Goal: Transaction & Acquisition: Obtain resource

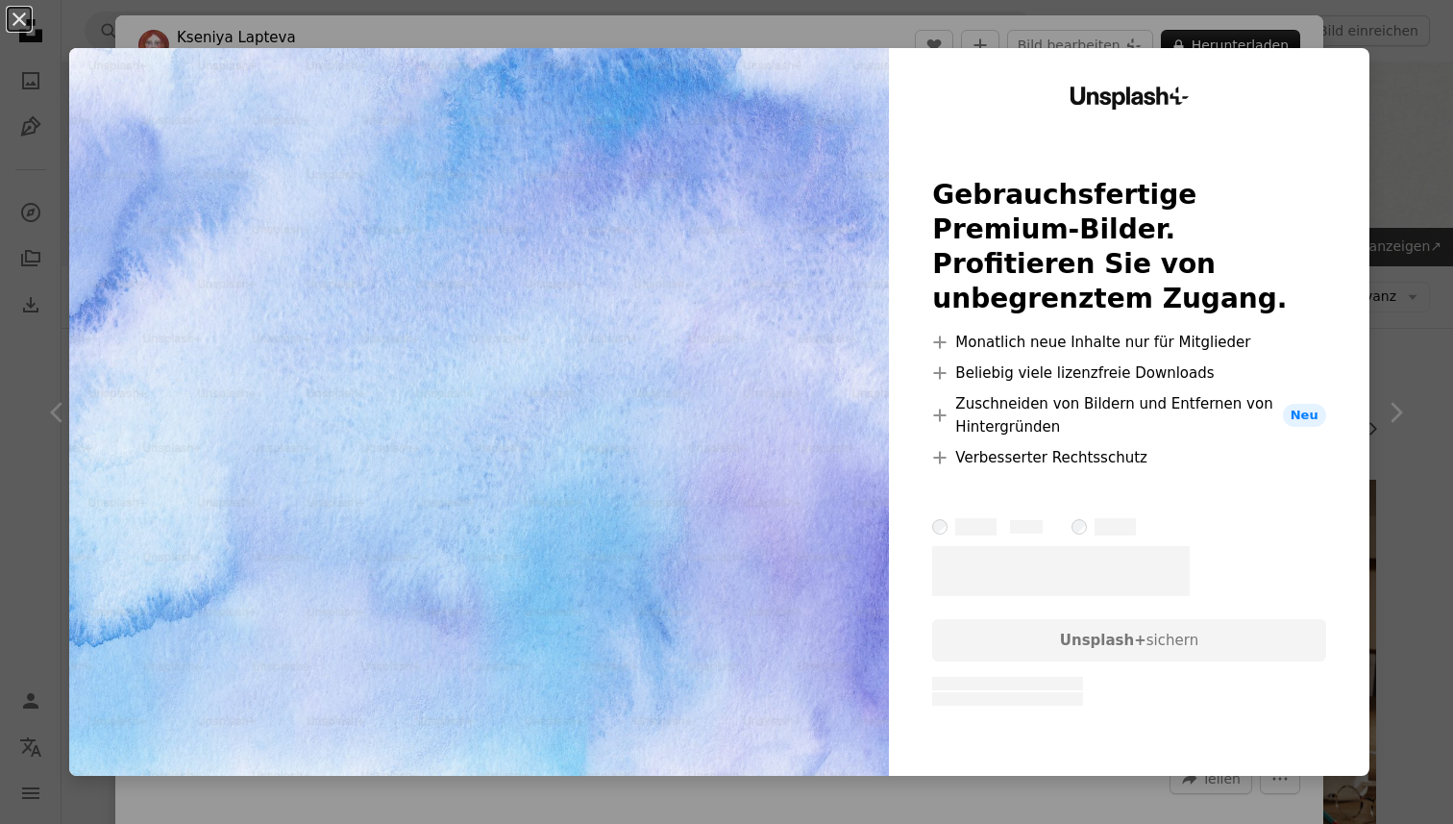
scroll to position [1541, 0]
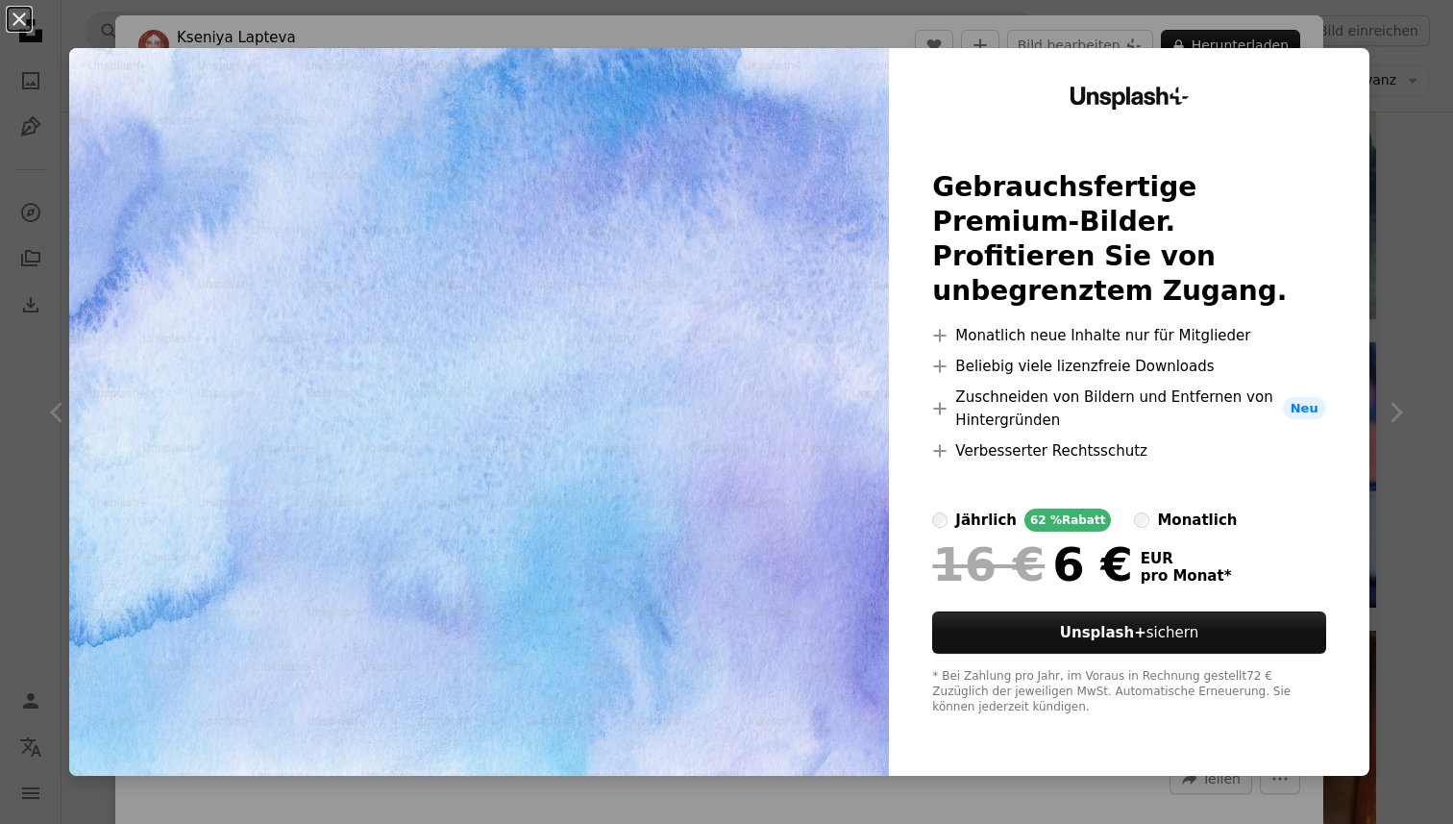
click at [1419, 160] on div "An X shape Unsplash+ Gebrauchsfertige Premium-Bilder. Profitieren Sie von unbeg…" at bounding box center [726, 412] width 1453 height 824
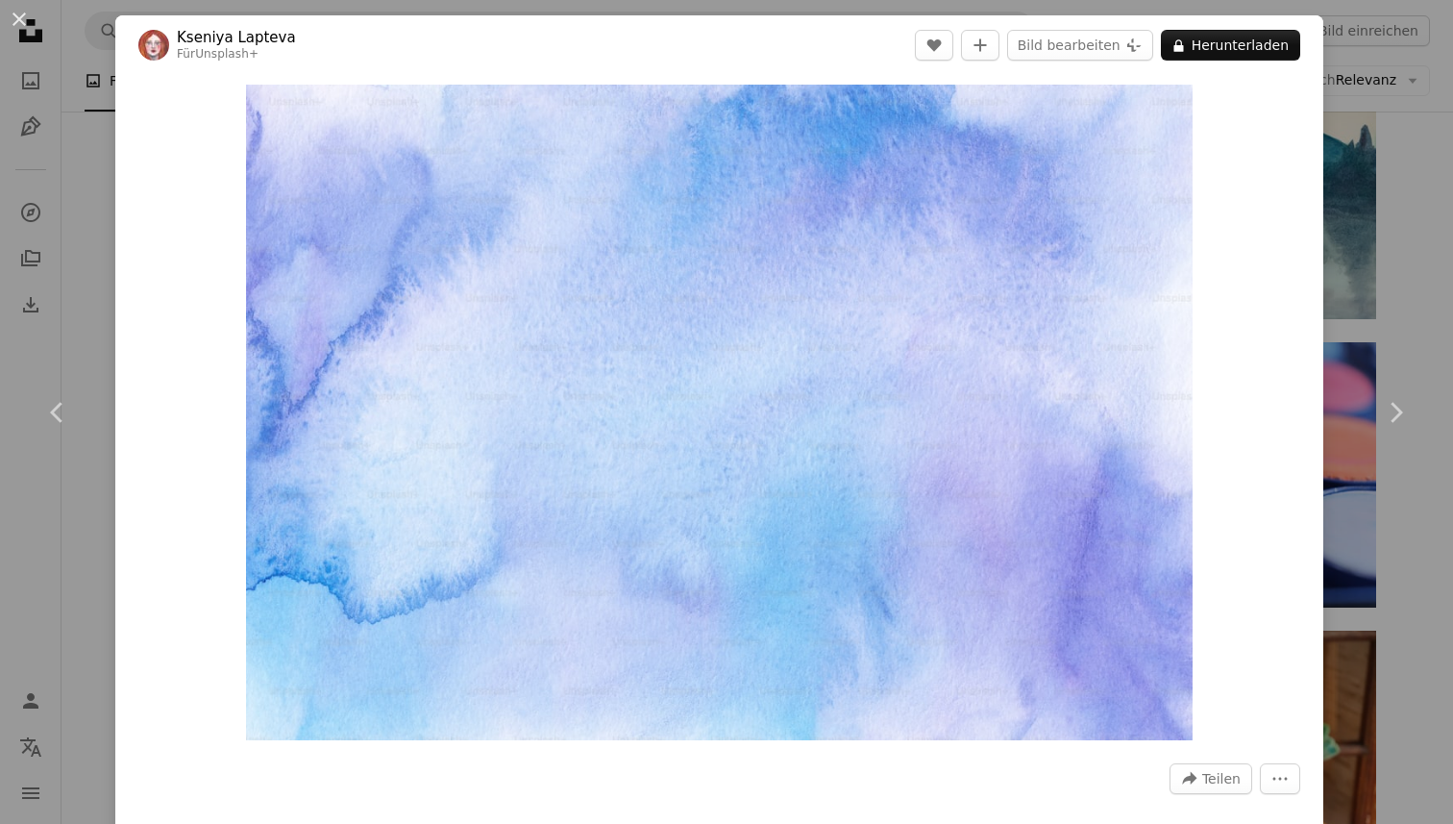
click at [1390, 152] on div "An X shape Chevron left Chevron right [PERSON_NAME] Für Unsplash+ A heart A plu…" at bounding box center [726, 412] width 1453 height 824
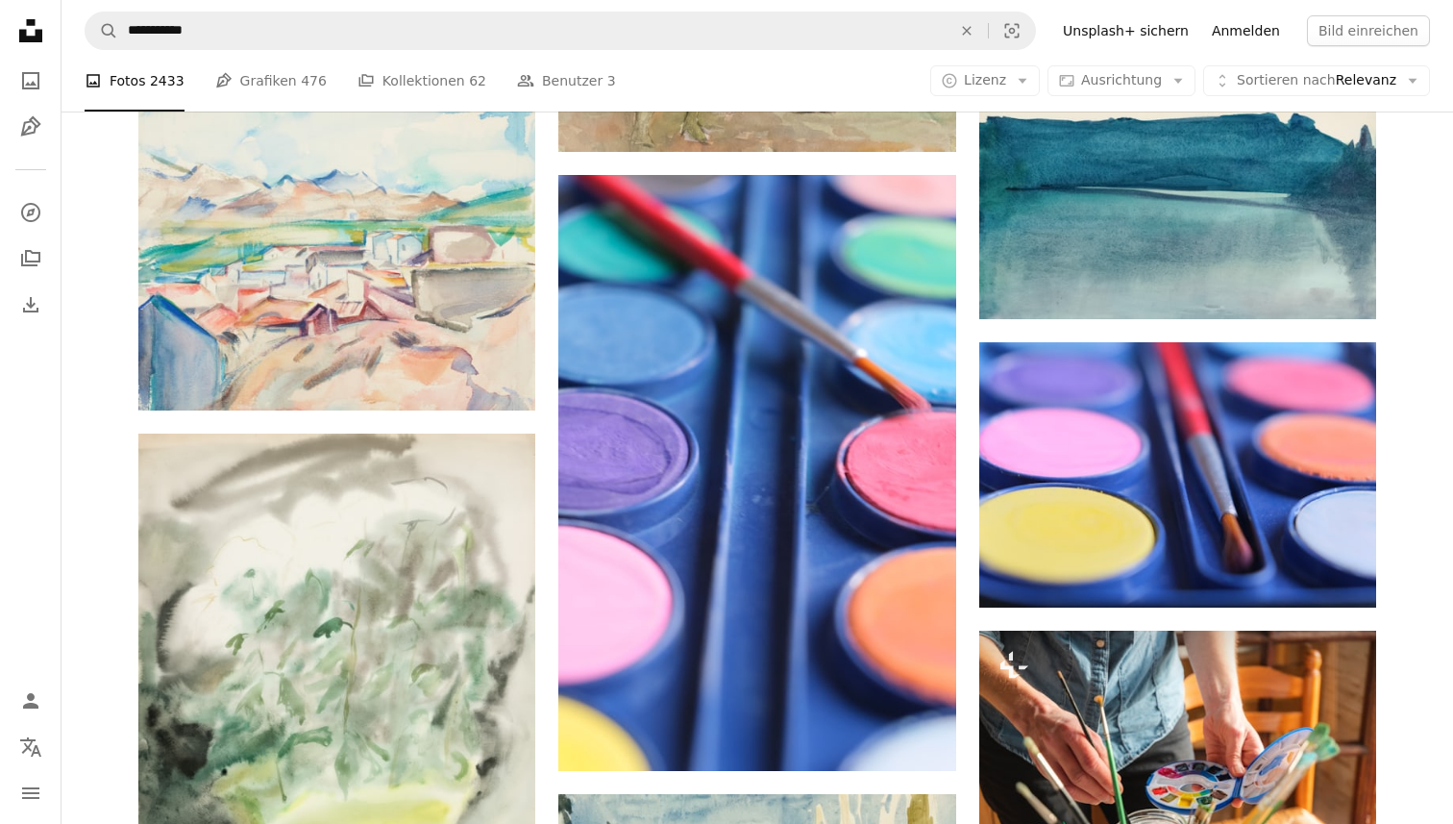
click at [1264, 35] on link "Anmelden" at bounding box center [1245, 30] width 91 height 31
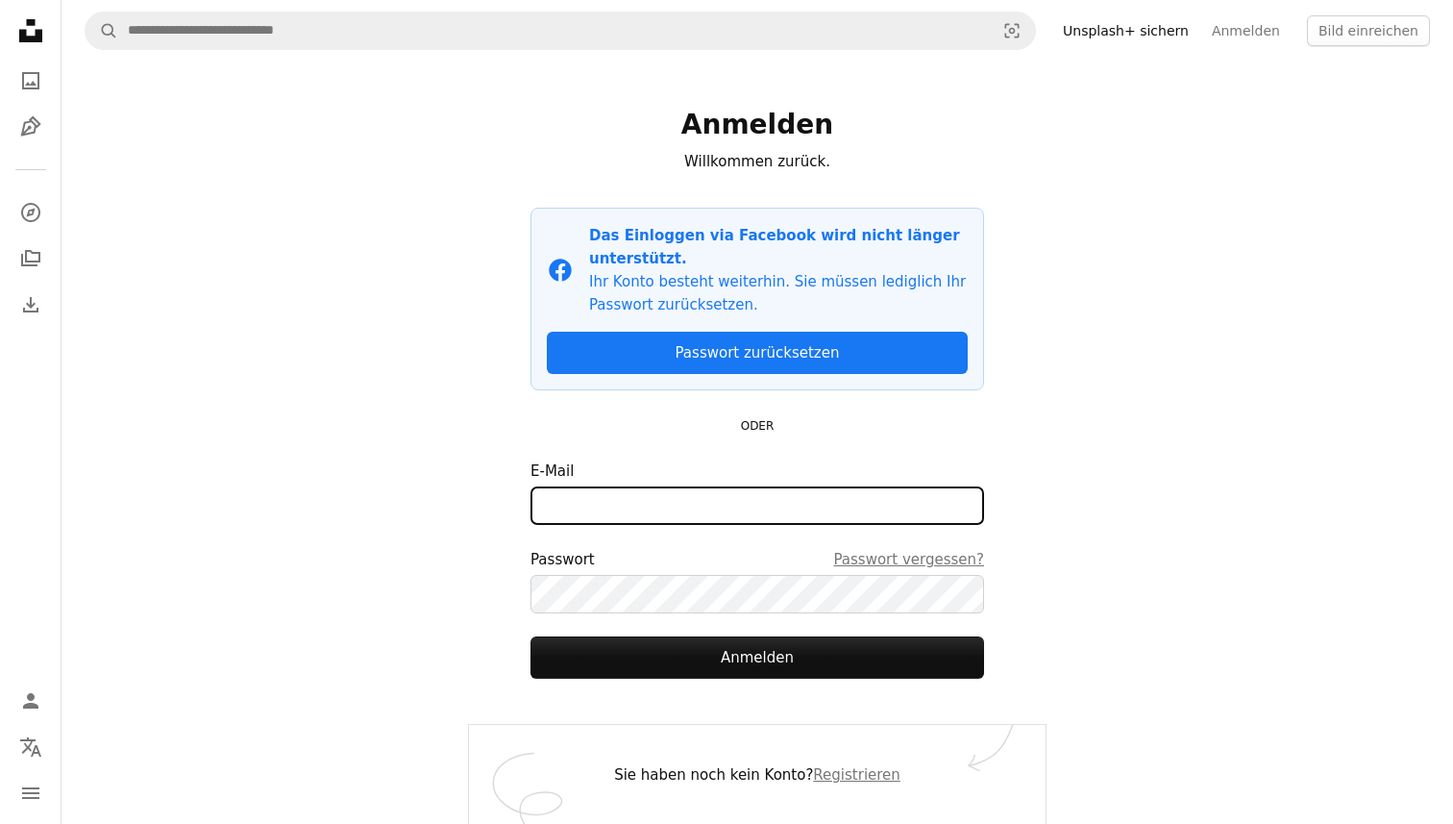
click at [722, 508] on input "E-Mail" at bounding box center [757, 505] width 454 height 38
type input "**********"
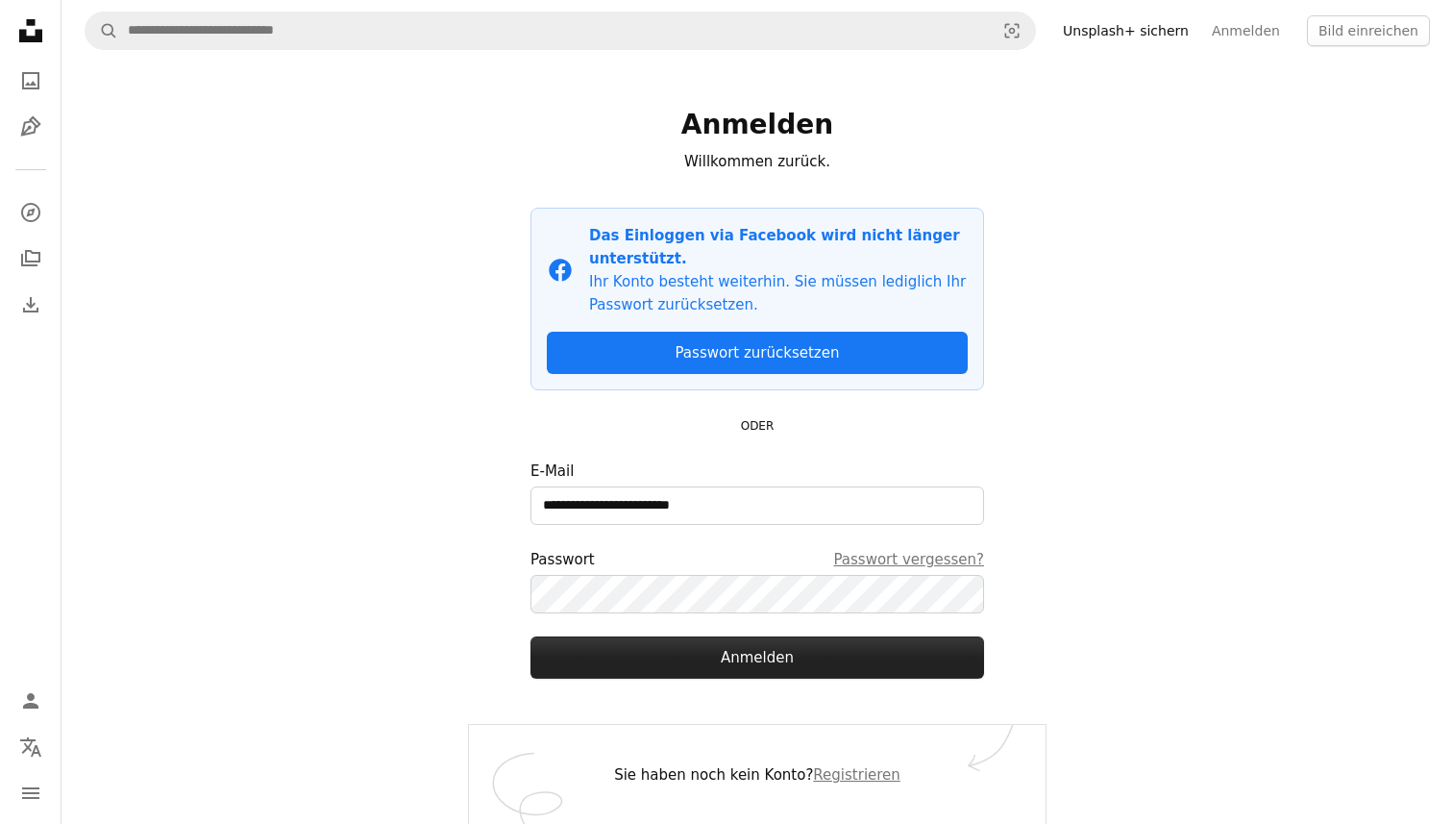
click at [742, 649] on button "Anmelden" at bounding box center [757, 657] width 454 height 42
